Goal: Task Accomplishment & Management: Manage account settings

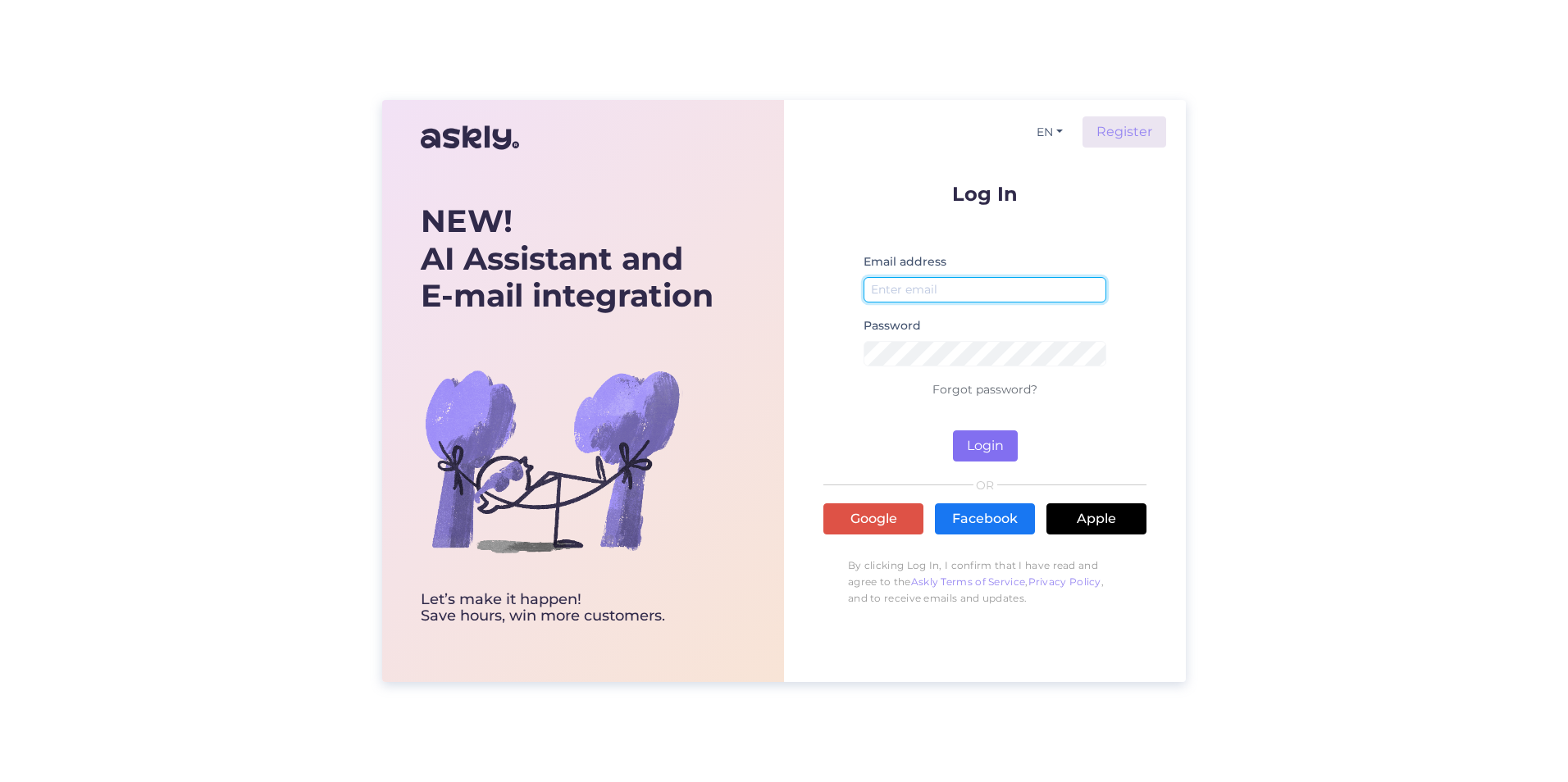
type input "[EMAIL_ADDRESS][DOMAIN_NAME]"
click at [971, 452] on button "Login" at bounding box center [986, 446] width 64 height 31
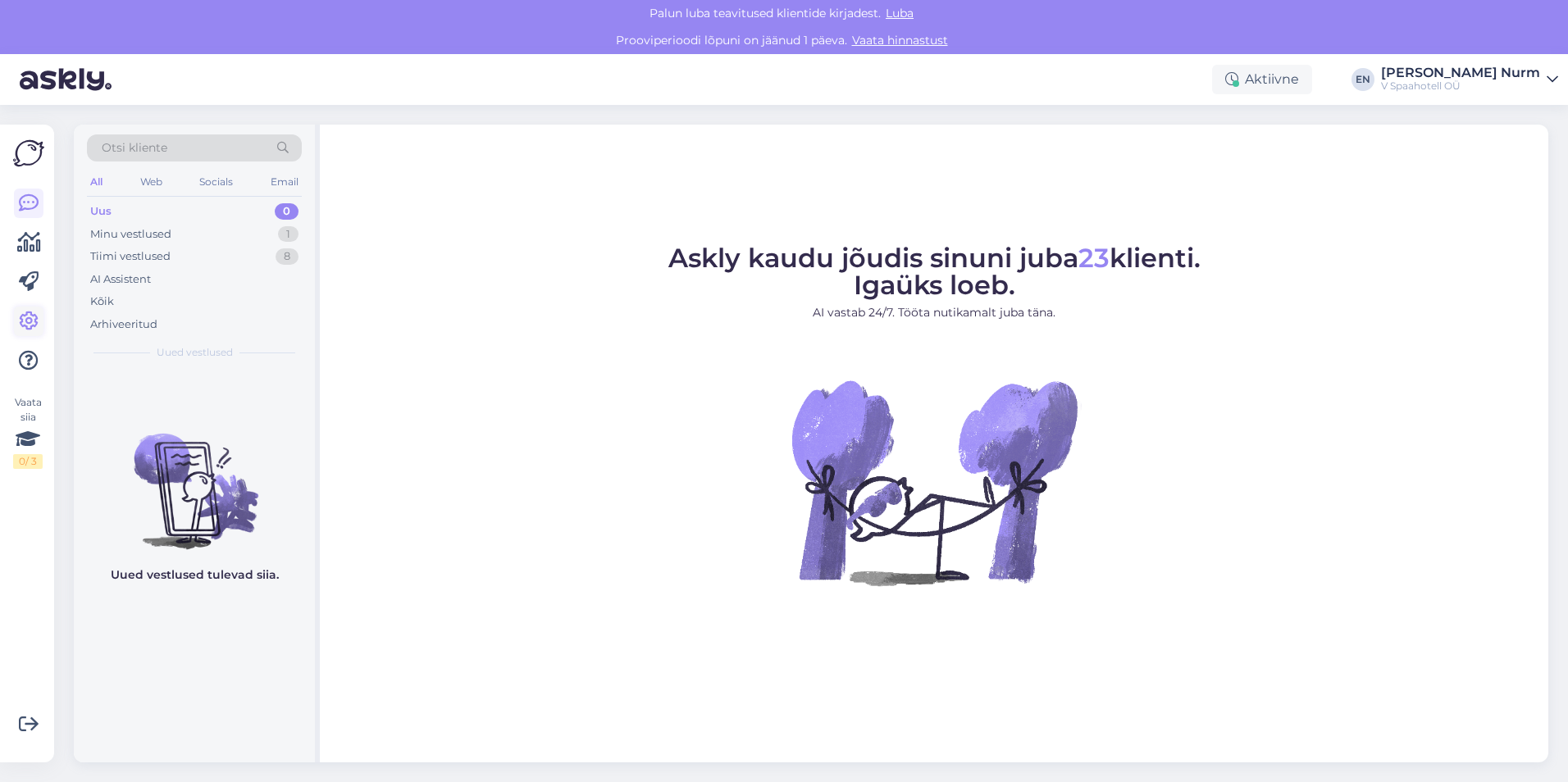
click at [28, 324] on icon at bounding box center [28, 321] width 19 height 19
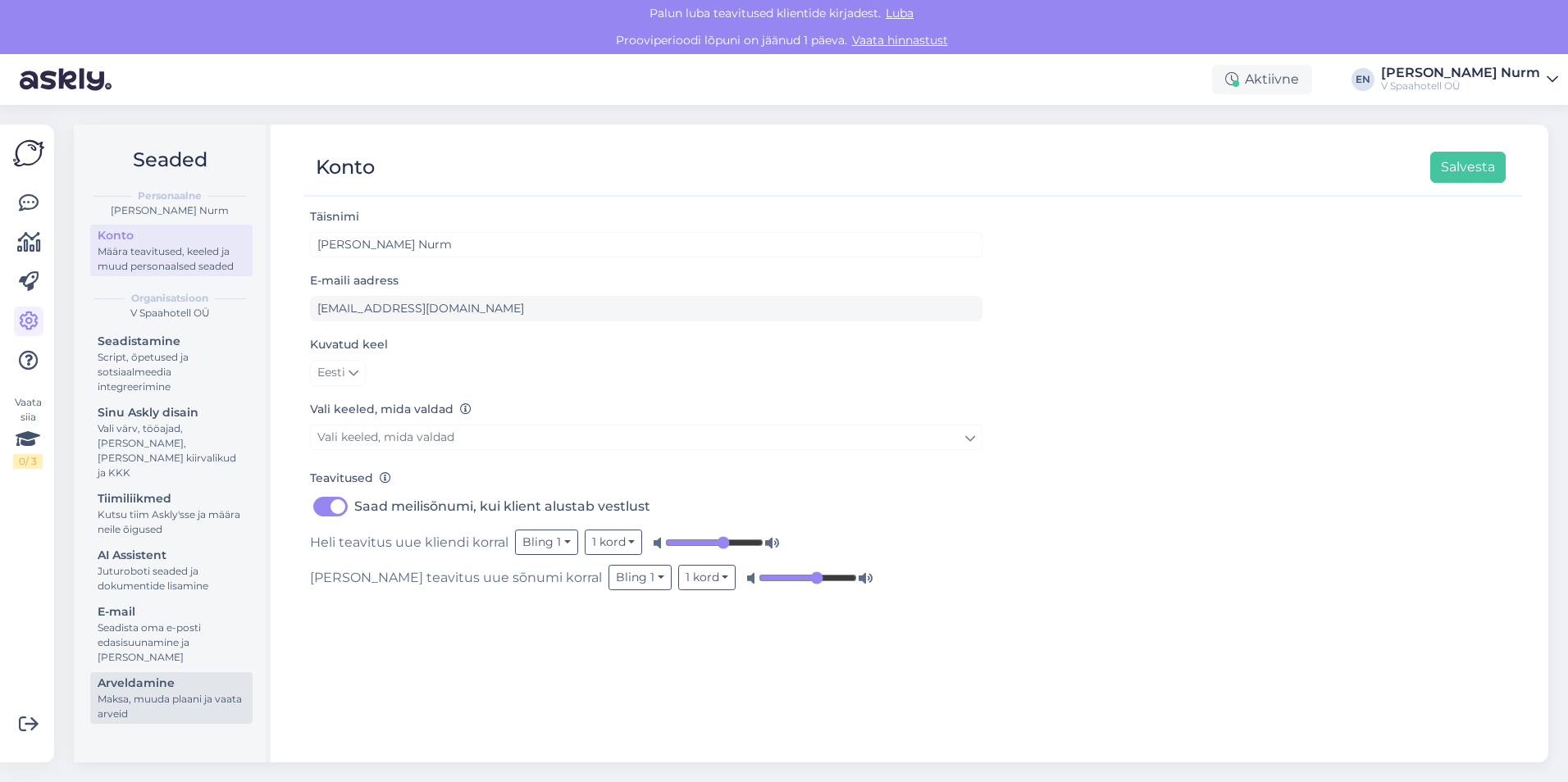
click at [132, 692] on div "Maksa, muuda plaani ja vaata arveid" at bounding box center [171, 707] width 147 height 30
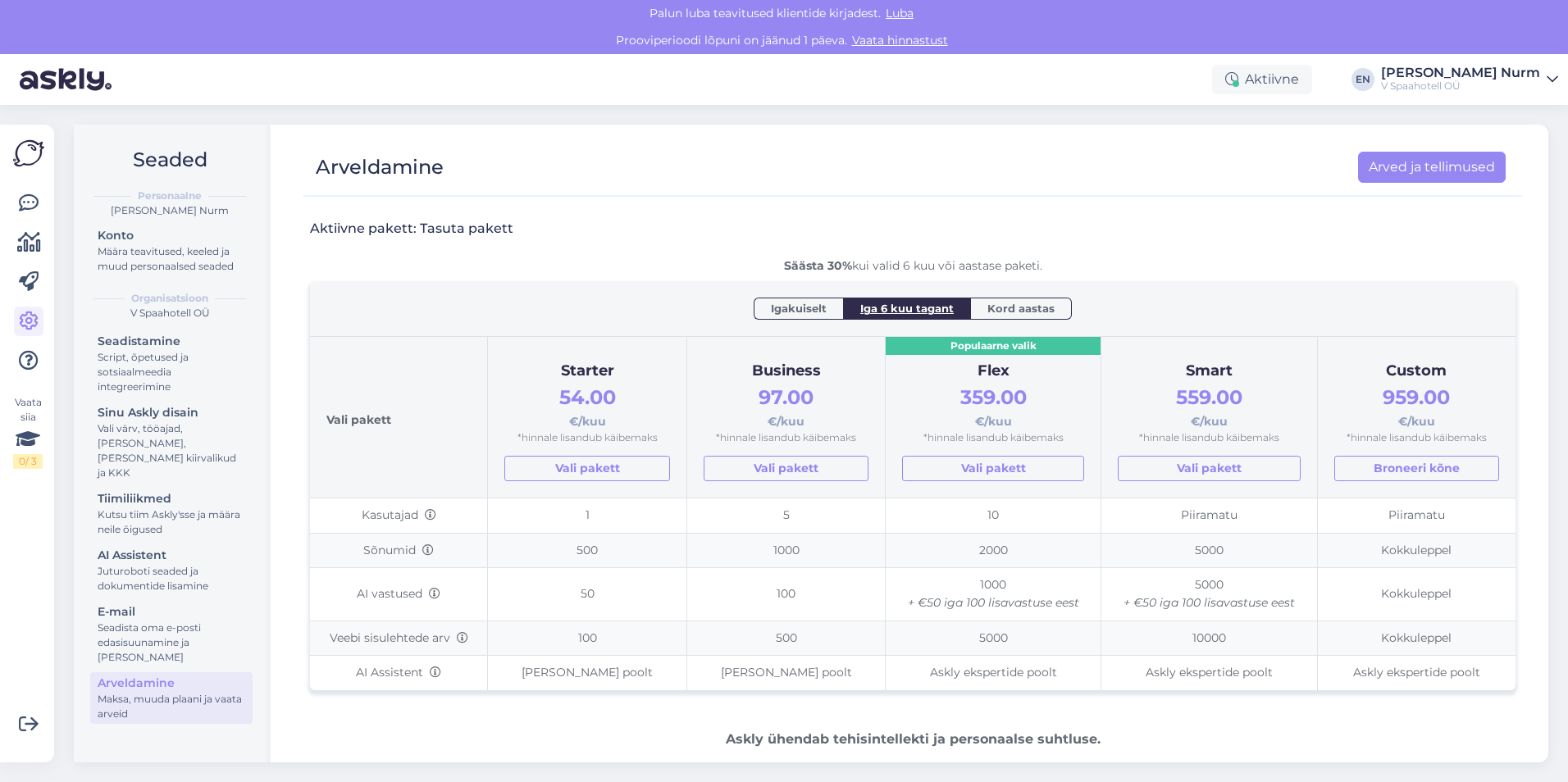
scroll to position [97, 0]
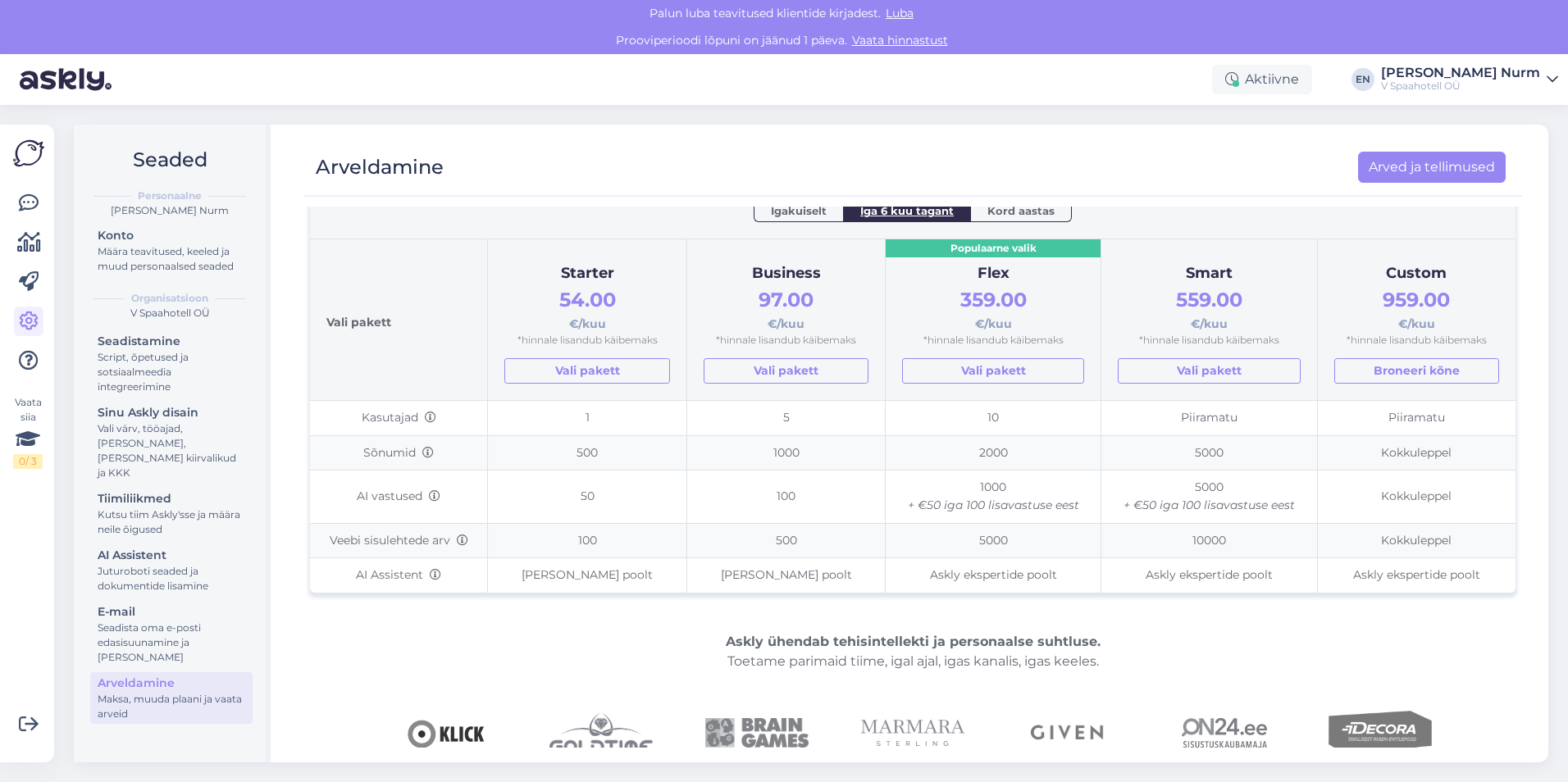
click at [901, 213] on span "Iga 6 kuu tagant" at bounding box center [907, 210] width 93 height 16
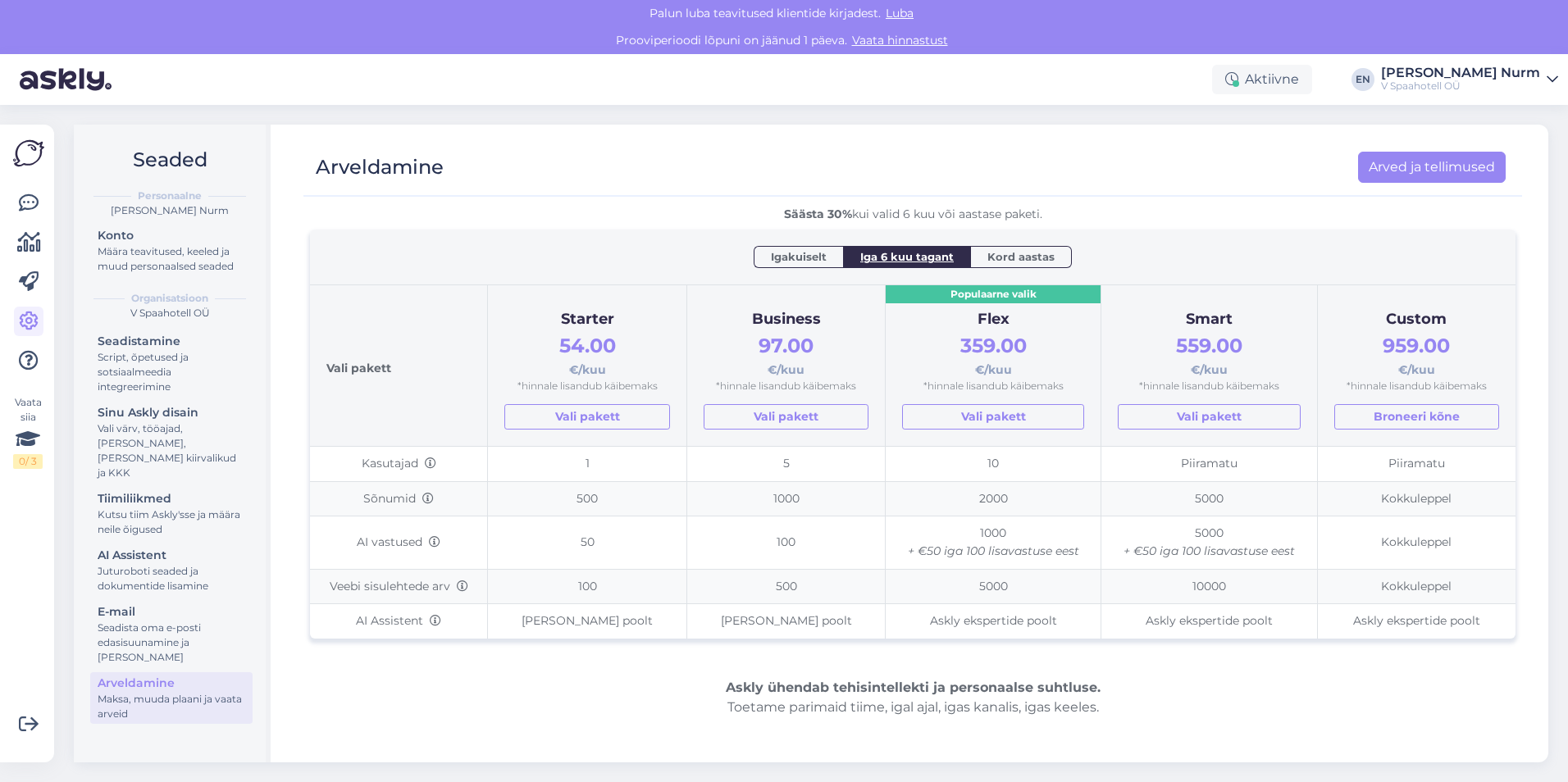
scroll to position [73, 0]
